Goal: Find specific page/section: Find specific page/section

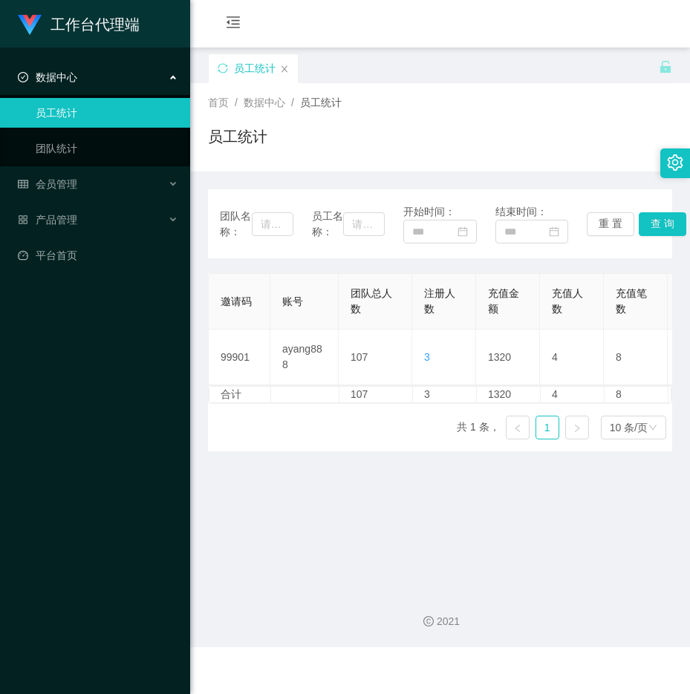
click at [171, 287] on div "工作台代理端 数据中心 员工统计 团队统计 会员管理 产品管理 平台首页" at bounding box center [95, 347] width 190 height 694
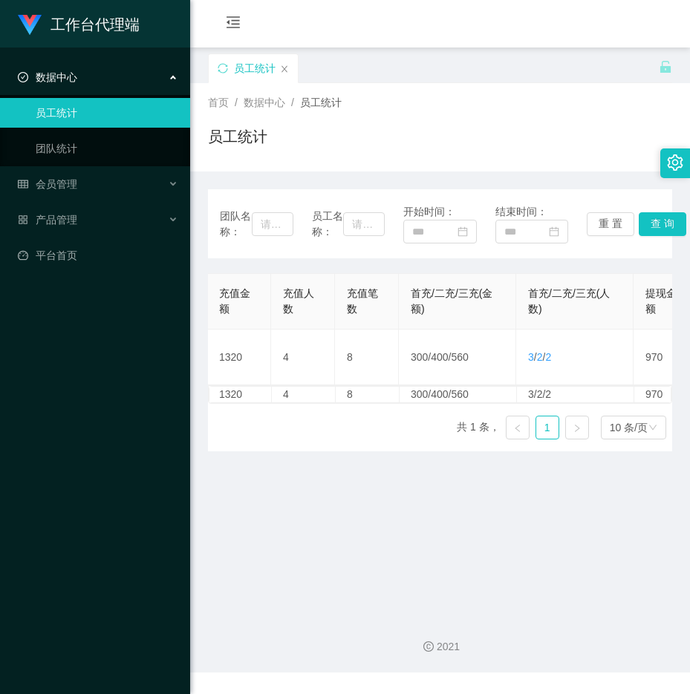
scroll to position [0, 353]
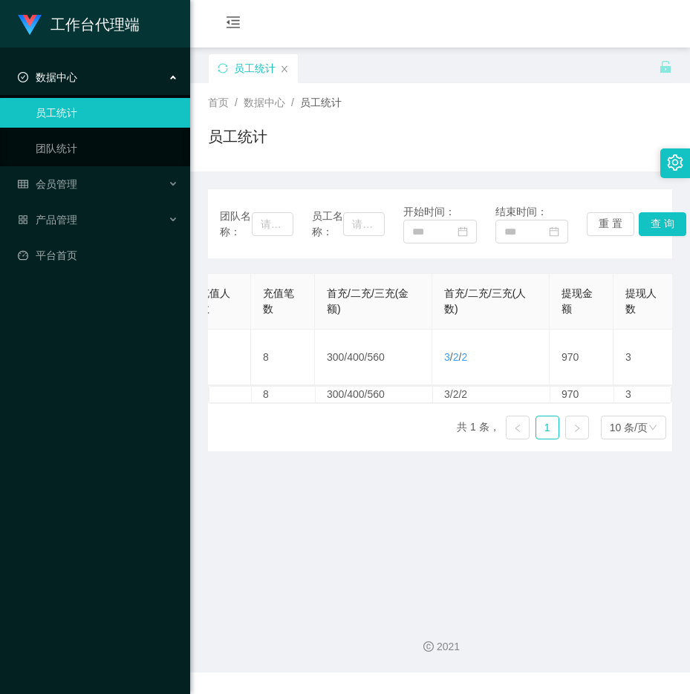
click at [39, 411] on div "工作台代理端 数据中心 员工统计 团队统计 会员管理 产品管理 平台首页" at bounding box center [95, 347] width 190 height 694
